Goal: Task Accomplishment & Management: Use online tool/utility

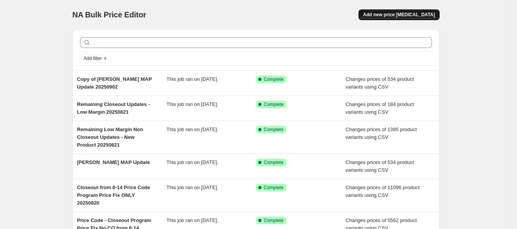
click at [429, 15] on span "Add new price [MEDICAL_DATA]" at bounding box center [399, 15] width 72 height 6
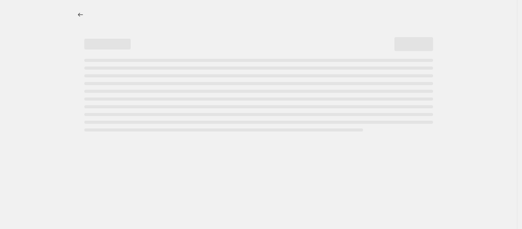
select select "percentage"
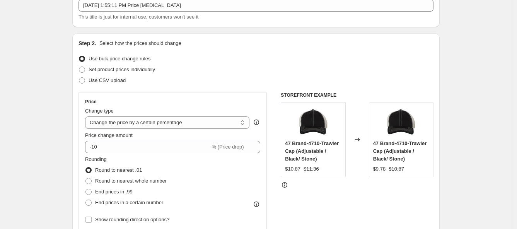
scroll to position [51, 0]
click at [150, 121] on select "Change the price to a certain amount Change the price by a certain amount Chang…" at bounding box center [167, 122] width 164 height 12
click at [90, 70] on label "Set product prices individually" at bounding box center [117, 69] width 77 height 11
click at [79, 67] on input "Set product prices individually" at bounding box center [79, 66] width 0 height 0
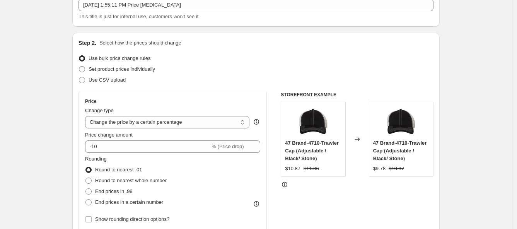
radio input "true"
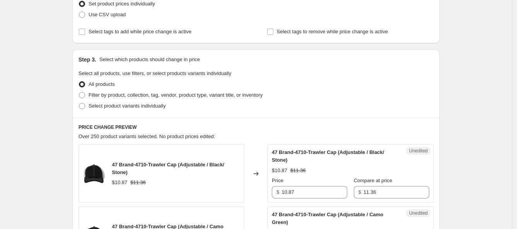
scroll to position [116, 0]
click at [84, 92] on span at bounding box center [82, 95] width 6 height 6
click at [79, 92] on input "Filter by product, collection, tag, vendor, product type, variant title, or inv…" at bounding box center [79, 92] width 0 height 0
radio input "true"
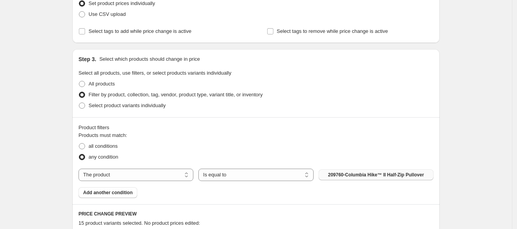
click at [349, 172] on span "209760-Columbia Hike™ II Half-Zip Pullover" at bounding box center [376, 175] width 96 height 6
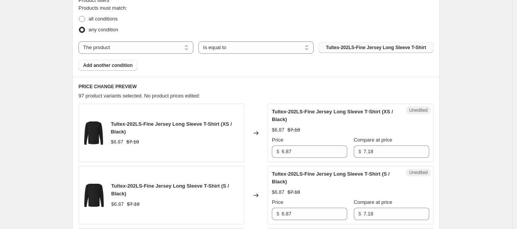
scroll to position [0, 0]
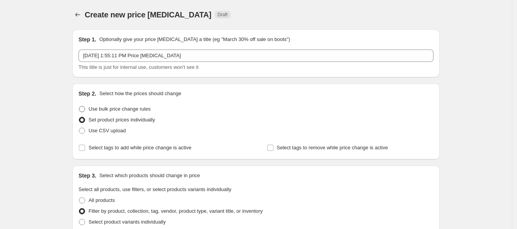
click at [85, 109] on span at bounding box center [82, 109] width 7 height 7
click at [79, 106] on input "Use bulk price change rules" at bounding box center [79, 106] width 0 height 0
radio input "true"
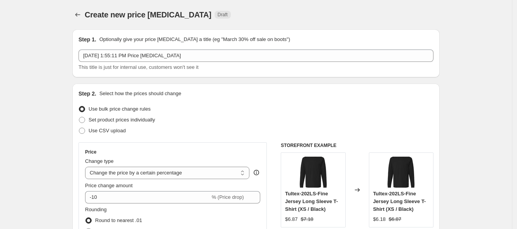
click at [198, 179] on div "Price Change type Change the price to a certain amount Change the price by a ce…" at bounding box center [172, 212] width 175 height 126
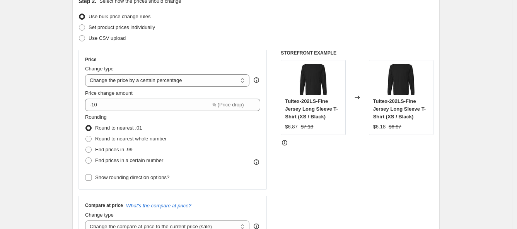
scroll to position [94, 0]
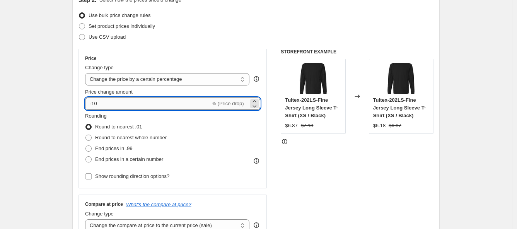
click at [118, 105] on input "-10" at bounding box center [147, 103] width 125 height 12
click at [140, 82] on select "Change the price to a certain amount Change the price by a certain amount Chang…" at bounding box center [167, 79] width 164 height 12
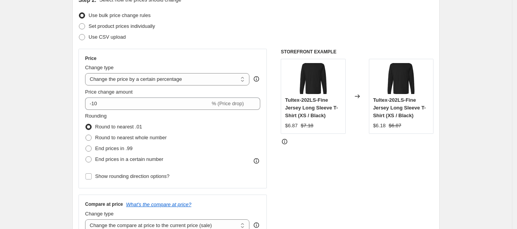
select select "margin"
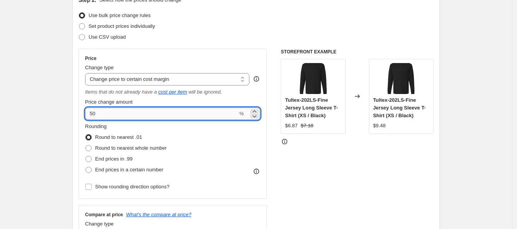
click at [147, 114] on input "50" at bounding box center [161, 114] width 153 height 12
type input "5"
type input "3"
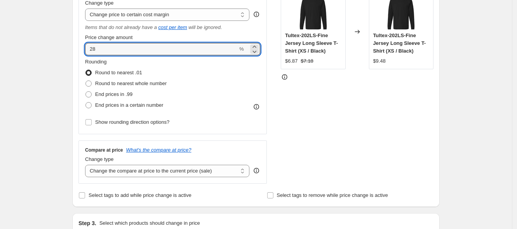
scroll to position [158, 0]
type input "28"
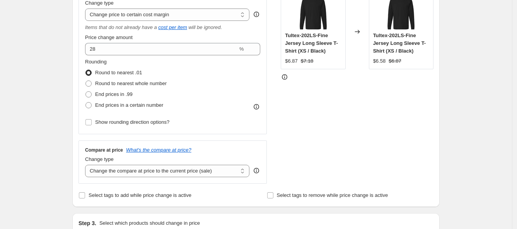
click at [241, 184] on div "Step 2. Select how the prices should change Use bulk price change rules Set pro…" at bounding box center [256, 66] width 355 height 269
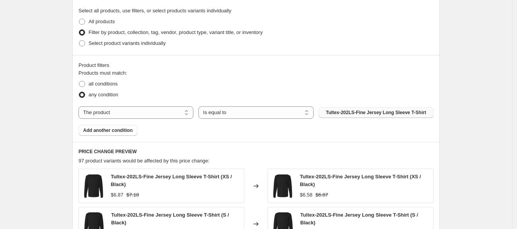
scroll to position [383, 0]
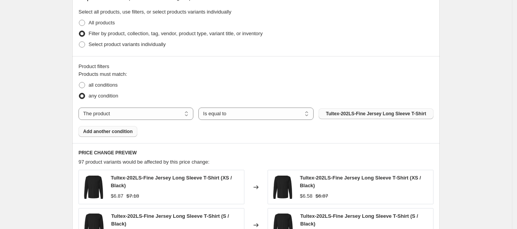
click at [109, 129] on span "Add another condition" at bounding box center [108, 131] width 50 height 6
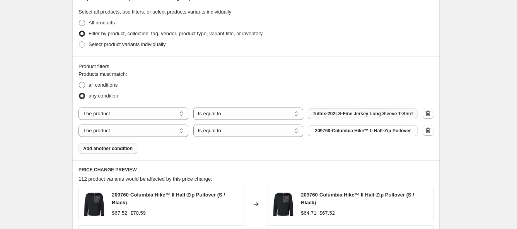
click at [194, 137] on div "The product The product's collection The product's tag The product's vendor The…" at bounding box center [248, 131] width 339 height 12
click at [186, 135] on select "The product The product's collection The product's tag The product's vendor The…" at bounding box center [134, 131] width 110 height 12
select select "tag"
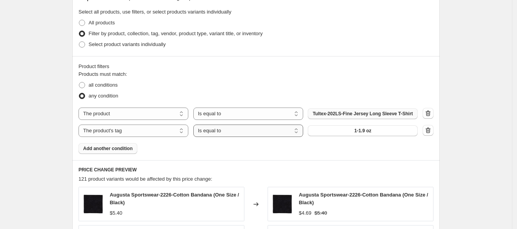
click at [223, 137] on select "Is equal to Is not equal to" at bounding box center [248, 131] width 110 height 12
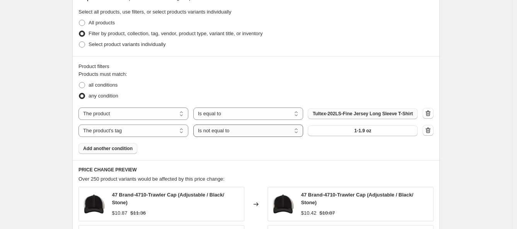
click at [267, 136] on select "Is equal to Is not equal to" at bounding box center [248, 131] width 110 height 12
select select "equal"
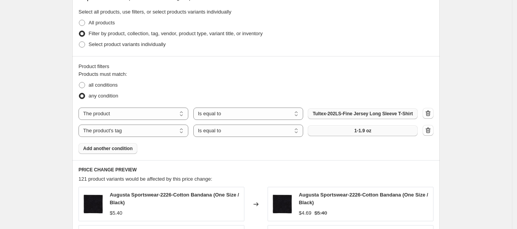
click at [347, 136] on button "1-1.9 oz" at bounding box center [363, 130] width 110 height 11
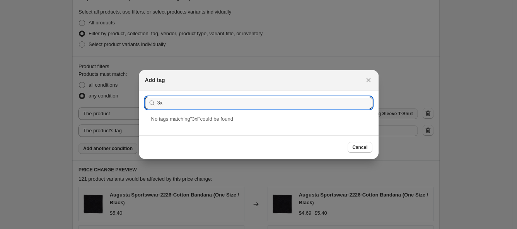
type input "3"
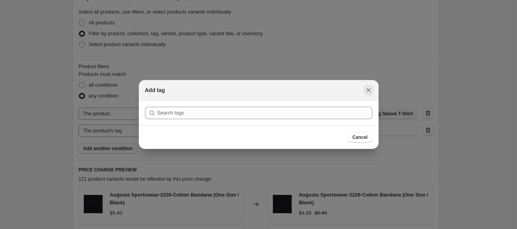
click at [367, 88] on icon "Close" at bounding box center [369, 90] width 8 height 8
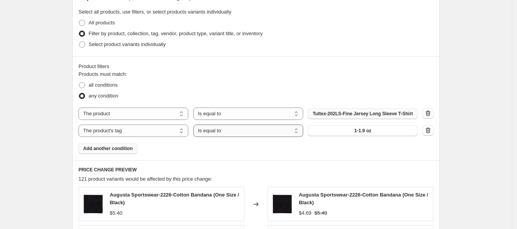
click at [253, 137] on select "Is equal to Is not equal to" at bounding box center [248, 131] width 110 height 12
click at [246, 136] on select "Is equal to Is not equal to" at bounding box center [248, 131] width 110 height 12
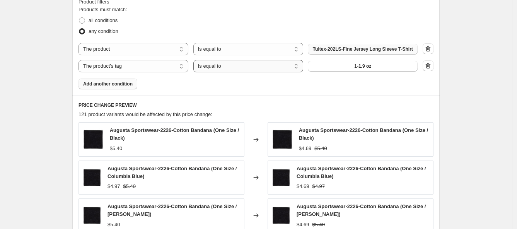
scroll to position [435, 0]
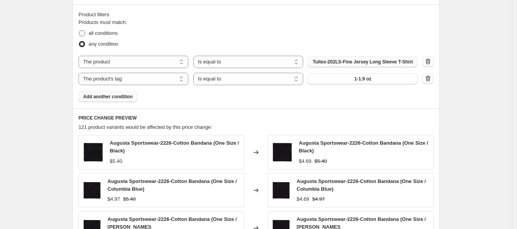
click at [85, 32] on span at bounding box center [82, 33] width 6 height 6
click at [79, 31] on input "all conditions" at bounding box center [79, 30] width 0 height 0
radio input "true"
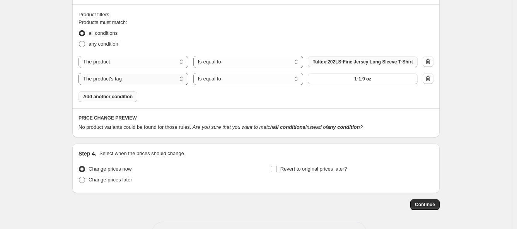
click at [172, 80] on select "The product The product's collection The product's tag The product's vendor The…" at bounding box center [134, 79] width 110 height 12
select select "title"
click at [251, 85] on select "Is equal to Is not equal to Contains" at bounding box center [248, 79] width 110 height 12
select select "contains"
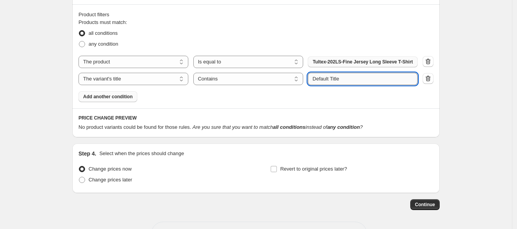
click at [365, 82] on input "Default Title" at bounding box center [363, 79] width 110 height 12
type input "3XL"
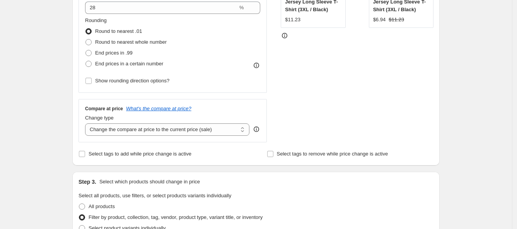
scroll to position [178, 0]
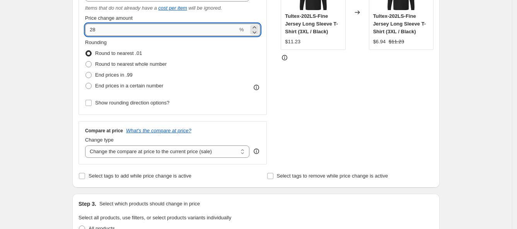
click at [134, 29] on input "28" at bounding box center [161, 30] width 153 height 12
type input "2"
type input "60"
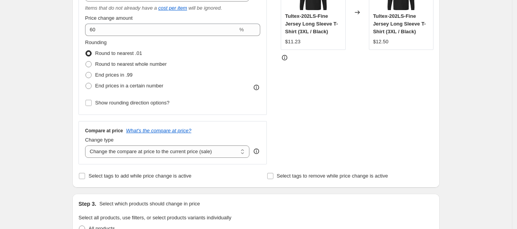
click at [328, 97] on div "STOREFRONT EXAMPLE Tultex-202LS-Fine Jersey Long Sleeve T-Shirt (3XL / Black) $…" at bounding box center [357, 65] width 153 height 200
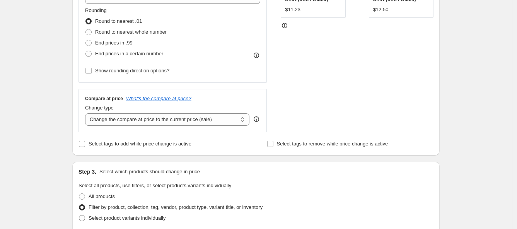
scroll to position [209, 0]
click at [240, 122] on select "Change the compare at price to the current price (sale) Change the compare at p…" at bounding box center [167, 120] width 164 height 12
click at [295, 98] on div "STOREFRONT EXAMPLE Tultex-202LS-Fine Jersey Long Sleeve T-Shirt (3XL / Black) $…" at bounding box center [357, 33] width 153 height 200
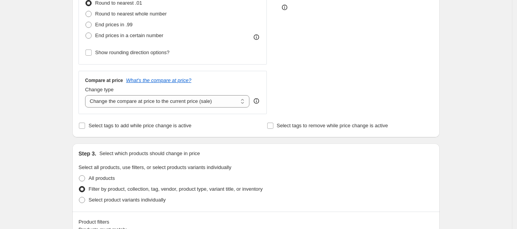
scroll to position [227, 0]
click at [249, 104] on select "Change the compare at price to the current price (sale) Change the compare at p…" at bounding box center [167, 102] width 164 height 12
select select "pp"
click at [87, 96] on select "Change the compare at price to the current price (sale) Change the compare at p…" at bounding box center [167, 102] width 164 height 12
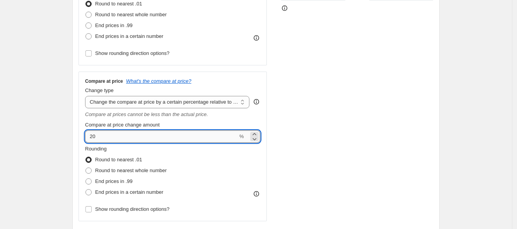
click at [188, 140] on input "20" at bounding box center [161, 136] width 153 height 12
type input "4"
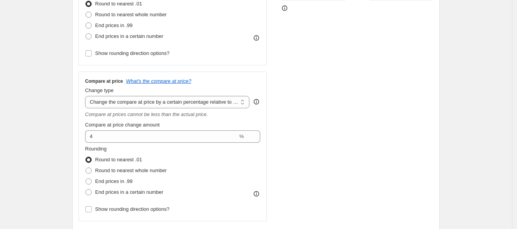
click at [318, 170] on div "STOREFRONT EXAMPLE Tultex-202LS-Fine Jersey Long Sleeve T-Shirt (3XL / Black) $…" at bounding box center [357, 68] width 153 height 306
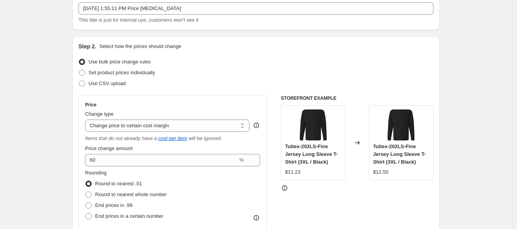
scroll to position [41, 0]
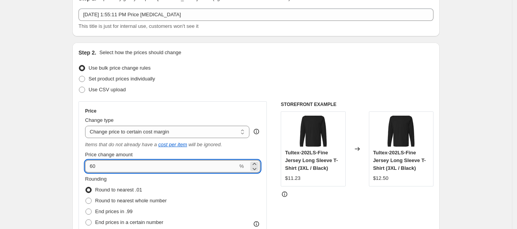
click at [121, 169] on input "60" at bounding box center [161, 166] width 153 height 12
click at [133, 165] on input "60" at bounding box center [161, 166] width 153 height 12
type input "6"
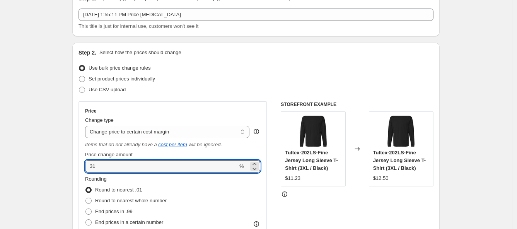
type input "31"
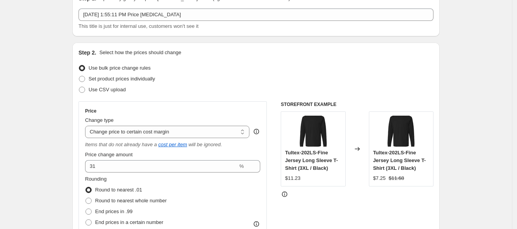
click at [266, 94] on div "Use CSV upload" at bounding box center [256, 89] width 355 height 11
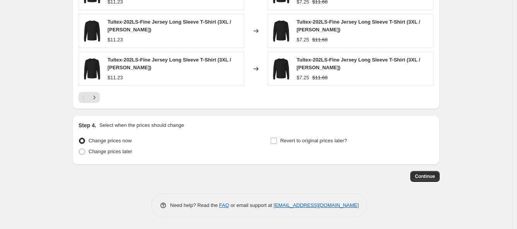
scroll to position [780, 0]
click at [431, 178] on span "Continue" at bounding box center [425, 176] width 20 height 6
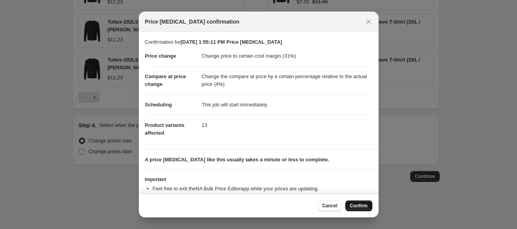
click at [364, 206] on span "Confirm" at bounding box center [359, 206] width 18 height 6
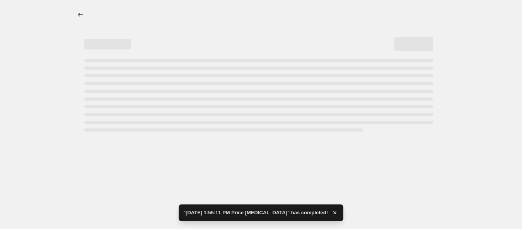
select select "margin"
select select "pp"
select select "title"
select select "contains"
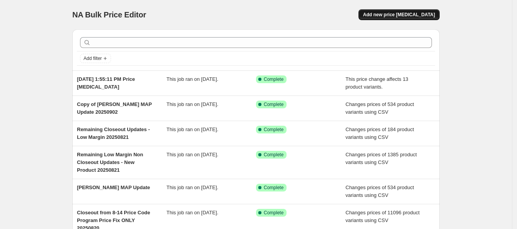
click at [427, 14] on span "Add new price [MEDICAL_DATA]" at bounding box center [399, 15] width 72 height 6
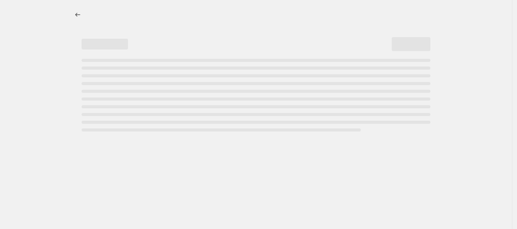
select select "percentage"
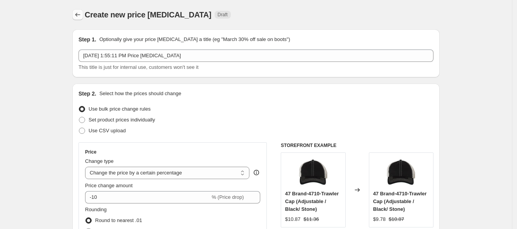
click at [81, 11] on button "Price change jobs" at bounding box center [77, 14] width 11 height 11
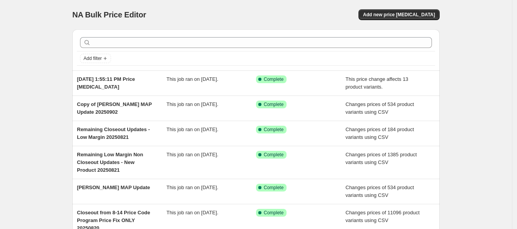
click at [317, 90] on div "[DATE] 1:55:11 PM Price [MEDICAL_DATA] This job ran on [DATE]. Success Complete…" at bounding box center [255, 83] width 367 height 25
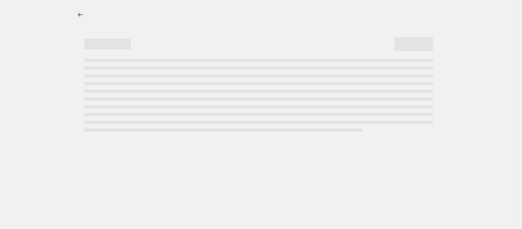
select select "margin"
select select "pp"
select select "title"
select select "contains"
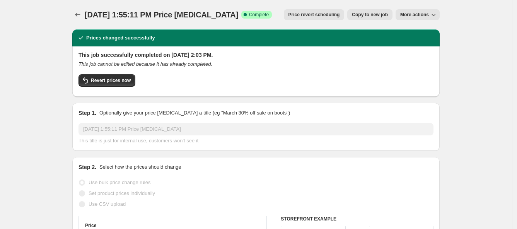
scroll to position [0, 0]
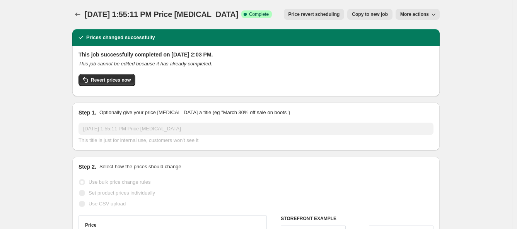
click at [322, 68] on div "This job successfully completed on [DATE] 2:03 PM. This job cannot be edited be…" at bounding box center [256, 70] width 355 height 39
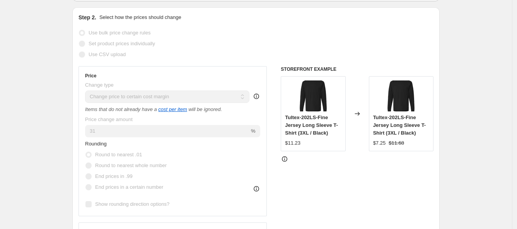
scroll to position [0, 0]
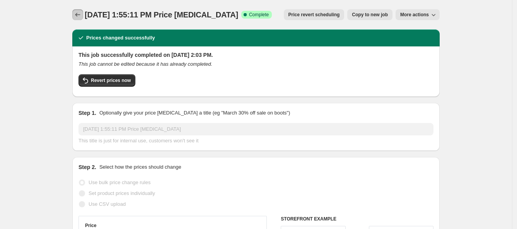
click at [80, 13] on icon "Price change jobs" at bounding box center [78, 15] width 8 height 8
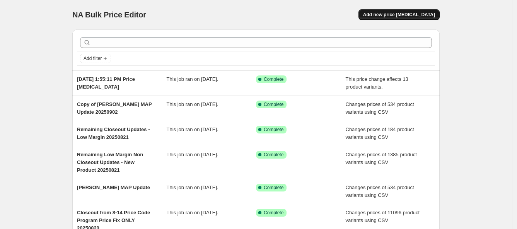
click at [425, 13] on span "Add new price [MEDICAL_DATA]" at bounding box center [399, 15] width 72 height 6
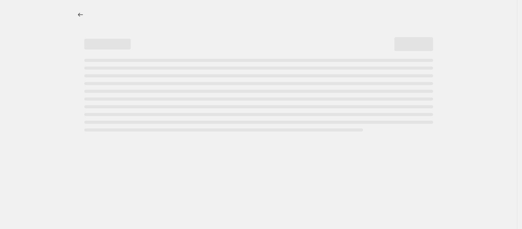
select select "percentage"
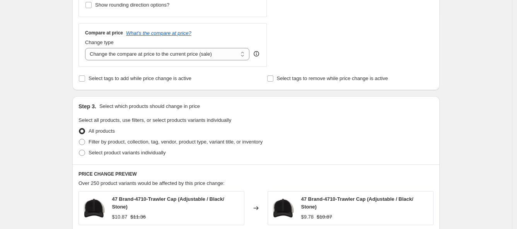
scroll to position [265, 0]
click at [83, 142] on span at bounding box center [82, 141] width 6 height 6
click at [79, 139] on input "Filter by product, collection, tag, vendor, product type, variant title, or inv…" at bounding box center [79, 138] width 0 height 0
radio input "true"
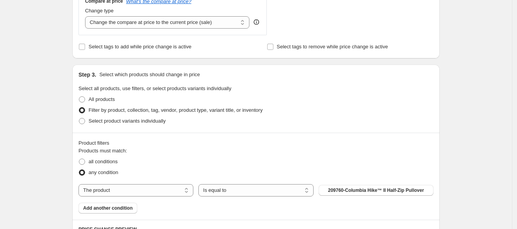
scroll to position [328, 0]
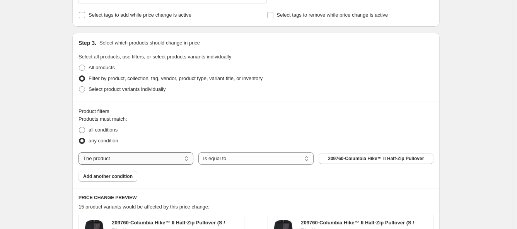
click at [181, 156] on select "The product The product's collection The product's tag The product's vendor The…" at bounding box center [136, 158] width 115 height 12
select select "tag"
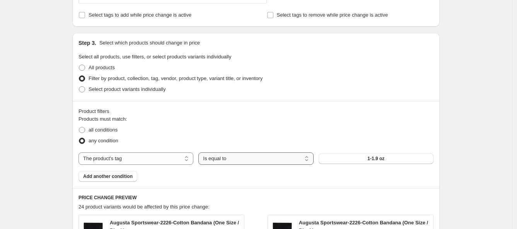
click at [258, 158] on select "Is equal to Is not equal to" at bounding box center [255, 158] width 115 height 12
select select "not_equal"
click at [263, 161] on select "Is equal to Is not equal to" at bounding box center [255, 158] width 115 height 12
click at [110, 154] on select "The product The product's collection The product's tag The product's vendor The…" at bounding box center [136, 158] width 115 height 12
click at [219, 158] on select "Is equal to Is not equal to" at bounding box center [255, 158] width 115 height 12
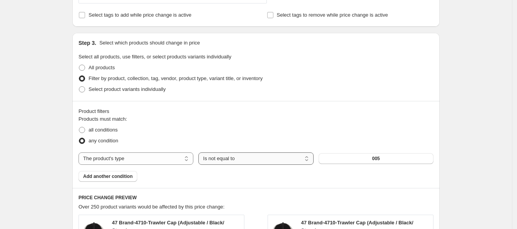
click at [219, 159] on select "Is equal to Is not equal to" at bounding box center [255, 158] width 115 height 12
click at [169, 159] on select "The product The product's collection The product's tag The product's vendor The…" at bounding box center [136, 158] width 115 height 12
select select "collection"
click at [277, 159] on select "Is equal to Is not equal to" at bounding box center [255, 158] width 115 height 12
click at [275, 162] on select "Is equal to Is not equal to" at bounding box center [255, 158] width 115 height 12
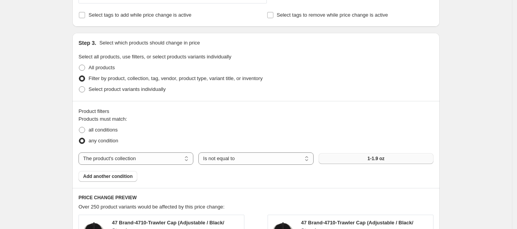
click at [344, 153] on button "1-1.9 oz" at bounding box center [376, 158] width 115 height 11
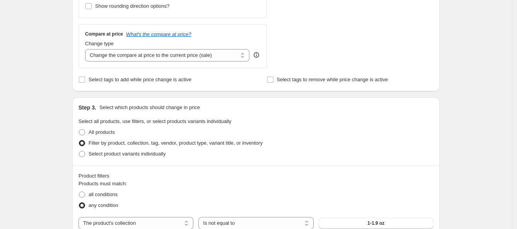
scroll to position [0, 0]
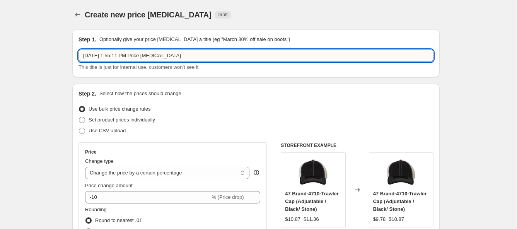
drag, startPoint x: 88, startPoint y: 58, endPoint x: 210, endPoint y: 58, distance: 121.8
click at [210, 58] on input "[DATE] 1:55:11 PM Price [MEDICAL_DATA]" at bounding box center [256, 56] width 355 height 12
click at [223, 58] on input "[DATE] 1:55:11 PM Price [MEDICAL_DATA]" at bounding box center [256, 56] width 355 height 12
click at [75, 14] on button "Price change jobs" at bounding box center [77, 14] width 11 height 11
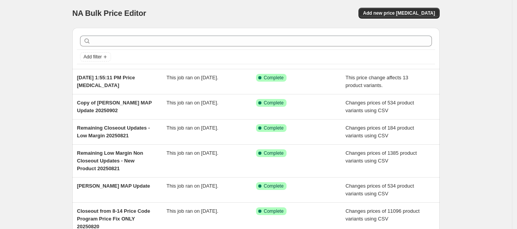
scroll to position [2, 0]
click at [406, 14] on span "Add new price [MEDICAL_DATA]" at bounding box center [399, 13] width 72 height 6
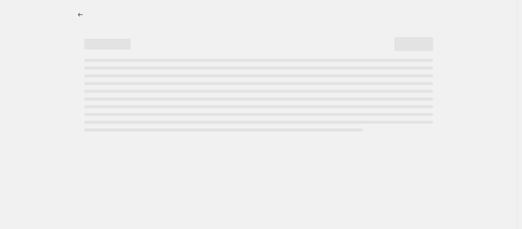
select select "percentage"
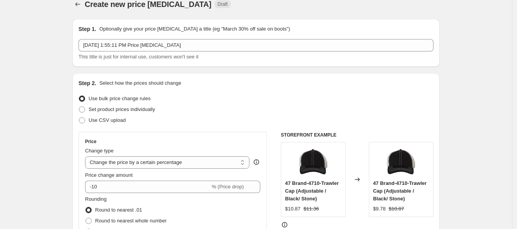
scroll to position [9, 0]
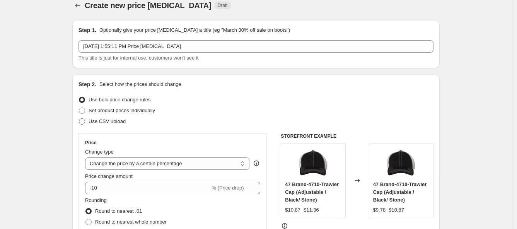
click at [85, 123] on span at bounding box center [82, 121] width 7 height 7
click at [79, 119] on input "Use CSV upload" at bounding box center [79, 118] width 0 height 0
radio input "true"
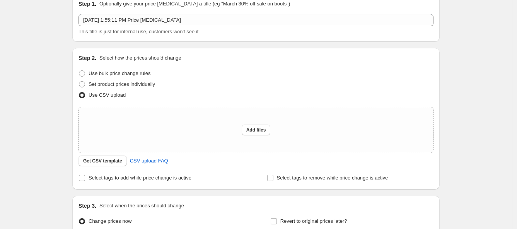
scroll to position [0, 0]
